Goal: Task Accomplishment & Management: Manage account settings

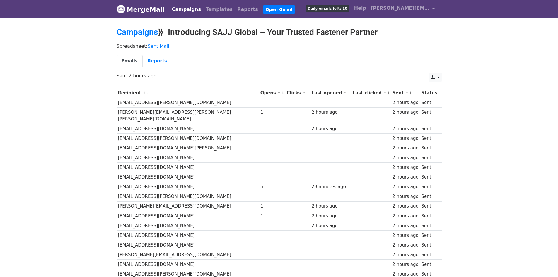
click at [175, 57] on ul "Emails Reports" at bounding box center [279, 61] width 325 height 12
click at [140, 8] on link "MergeMail" at bounding box center [141, 9] width 48 height 12
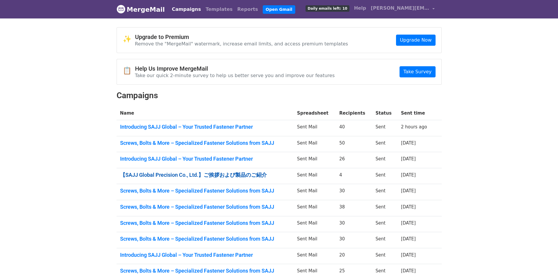
click at [186, 173] on link "【SAJJ Global Precision Co., Ltd.】ご挨拶および製品のご紹介" at bounding box center [205, 175] width 170 height 6
click at [192, 145] on link "Screws, Bolts & More – Specialized Fastener Solutions from SAJJ" at bounding box center [205, 143] width 170 height 6
click at [236, 159] on link "Introducing SAJJ Global – Your Trusted Fastener Partner" at bounding box center [205, 159] width 170 height 6
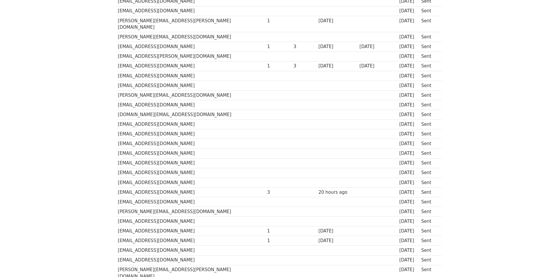
scroll to position [264, 0]
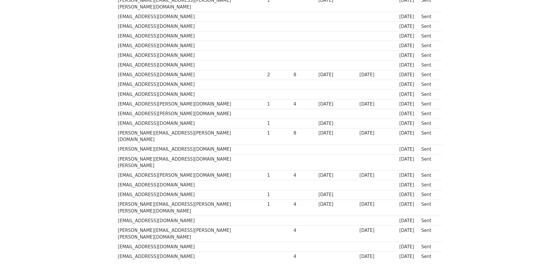
scroll to position [125, 0]
